Goal: Task Accomplishment & Management: Complete application form

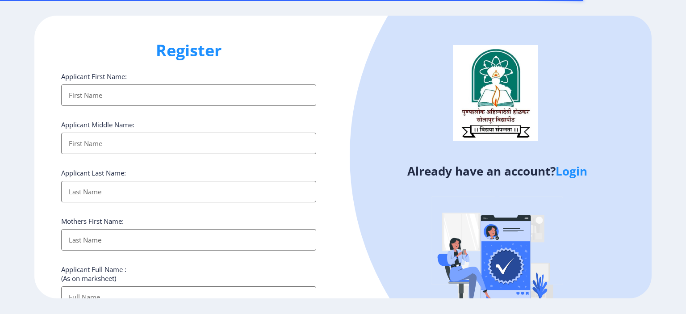
select select
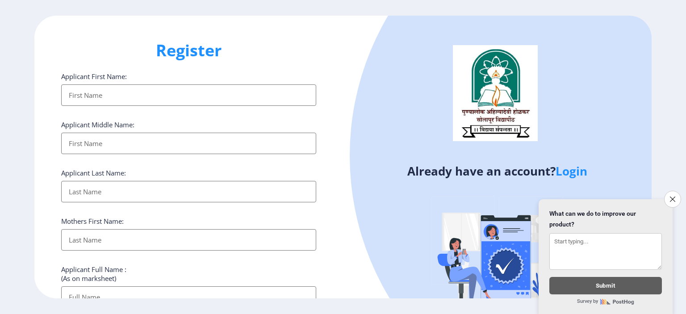
click at [76, 96] on input "Applicant First Name:" at bounding box center [188, 94] width 255 height 21
type input "Pushpakakumar"
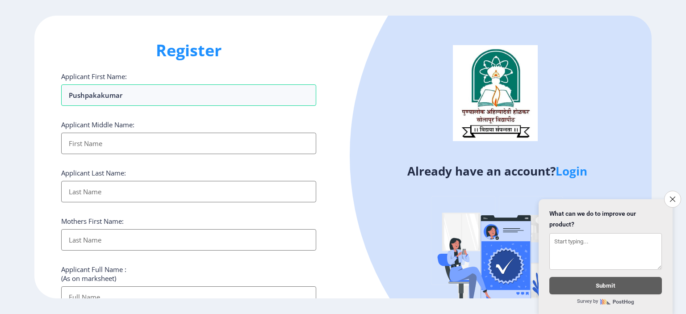
click at [80, 142] on input "Applicant First Name:" at bounding box center [188, 143] width 255 height 21
type input "Bhimarav"
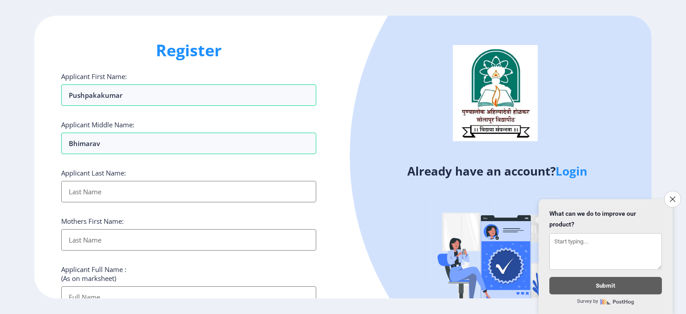
click at [86, 191] on input "Applicant First Name:" at bounding box center [188, 191] width 255 height 21
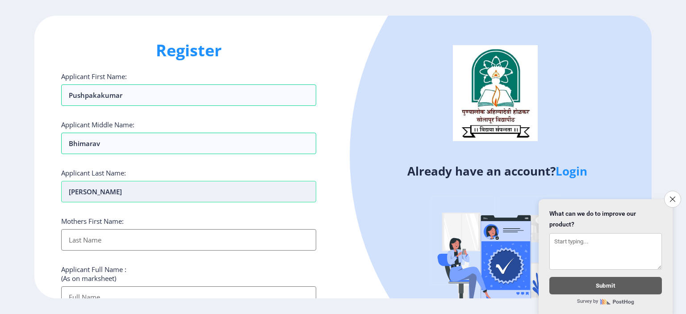
type input "[PERSON_NAME]"
click at [90, 106] on input "[PERSON_NAME]" at bounding box center [188, 94] width 255 height 21
click at [90, 193] on input "[PERSON_NAME]" at bounding box center [188, 191] width 255 height 21
click at [84, 193] on input "[PERSON_NAME]" at bounding box center [188, 191] width 255 height 21
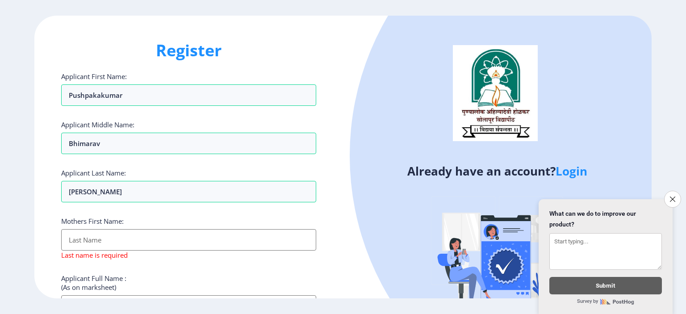
click at [88, 243] on input "Applicant First Name:" at bounding box center [188, 239] width 255 height 21
click at [96, 244] on input "Applicant First Name:" at bounding box center [188, 239] width 255 height 21
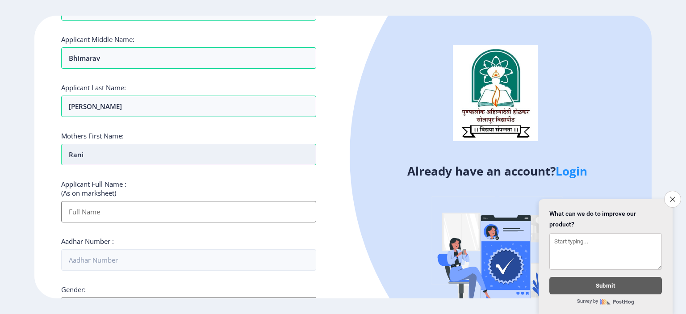
scroll to position [89, 0]
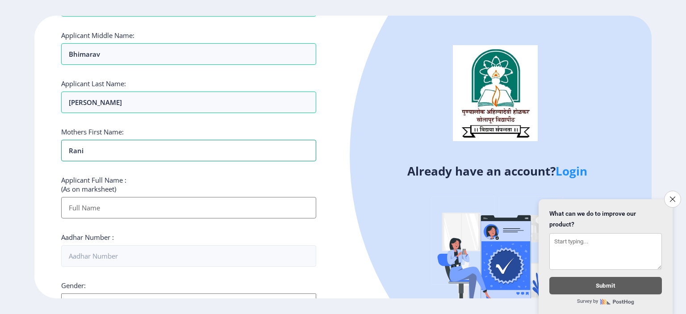
type input "rani"
click at [102, 213] on input "Applicant First Name:" at bounding box center [188, 207] width 255 height 21
type input "[PERSON_NAME] PUSPAKAKUMAR BHIMRAO"
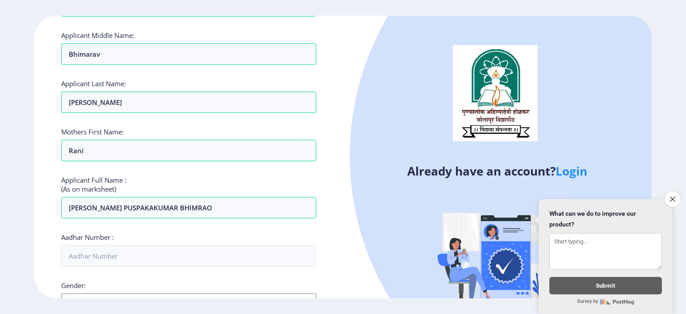
click at [53, 256] on div "Register Applicant First Name: Pushpakakumar Applicant Middle Name: Bhimarav Ap…" at bounding box center [188, 157] width 309 height 283
